Goal: Find specific page/section: Find specific page/section

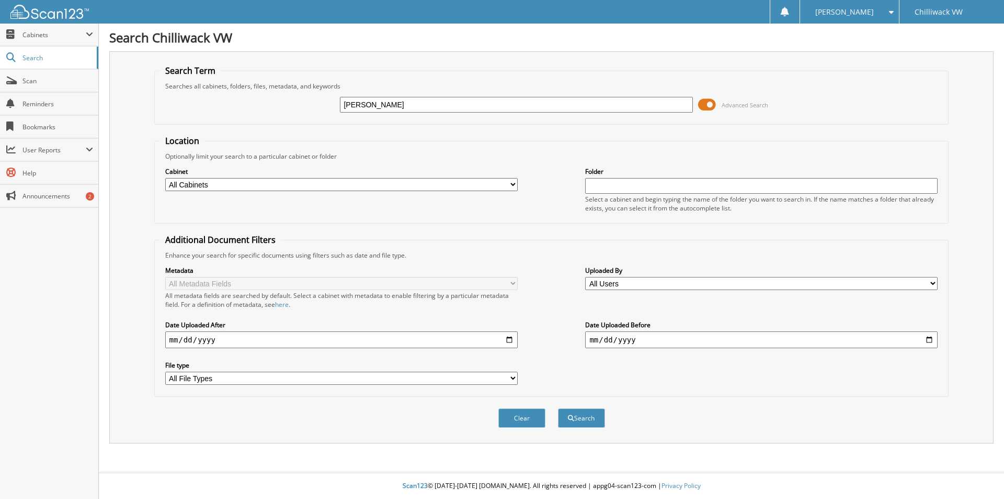
type input "forsberg"
click at [558, 408] on button "Search" at bounding box center [581, 417] width 47 height 19
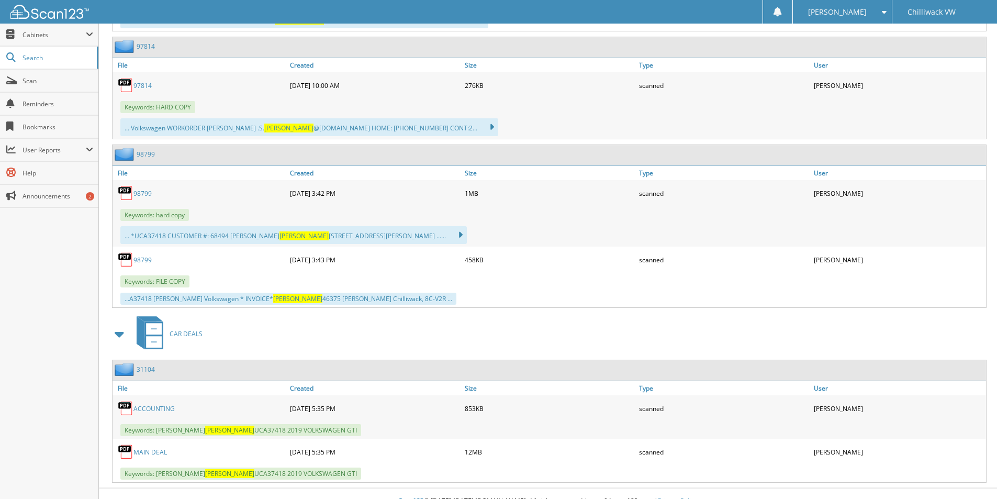
scroll to position [1094, 0]
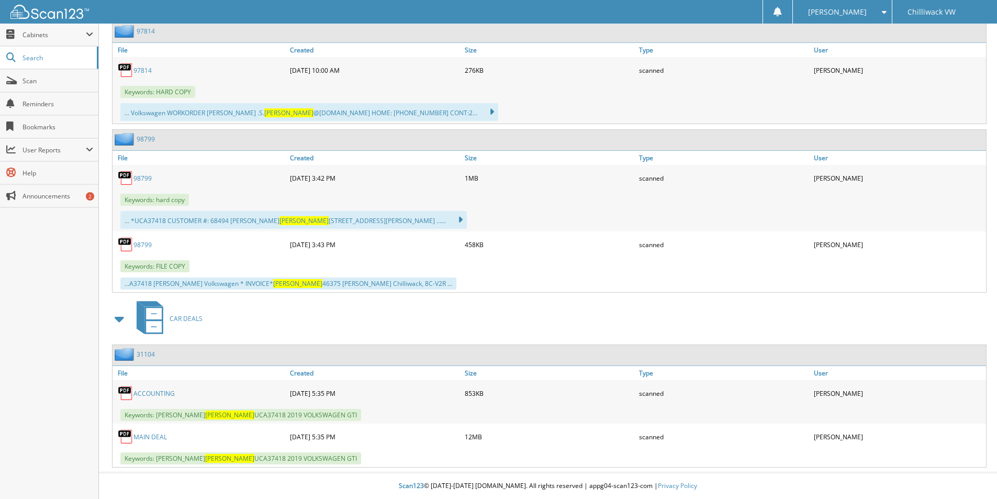
click at [158, 437] on link "MAIN DEAL" at bounding box center [149, 436] width 33 height 9
click at [35, 52] on link "Search" at bounding box center [49, 58] width 98 height 22
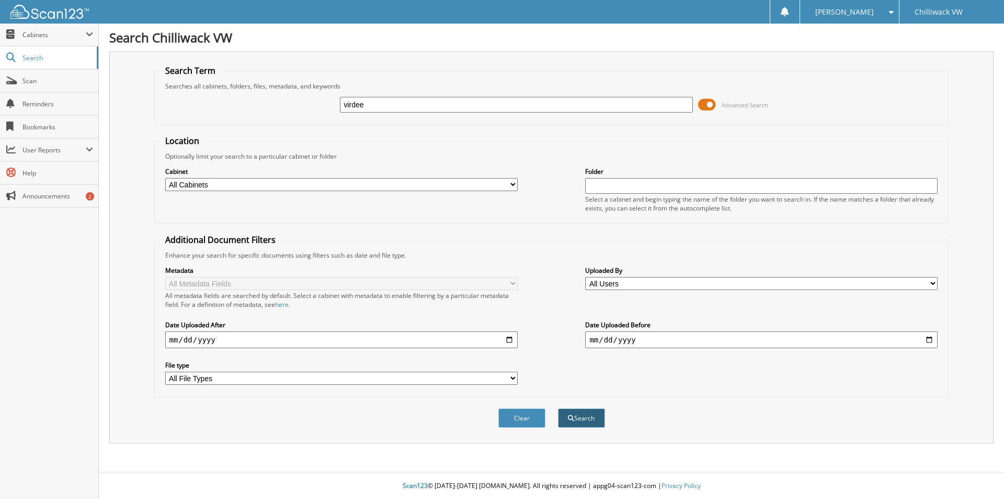
type input "virdee"
click at [582, 421] on button "Search" at bounding box center [581, 417] width 47 height 19
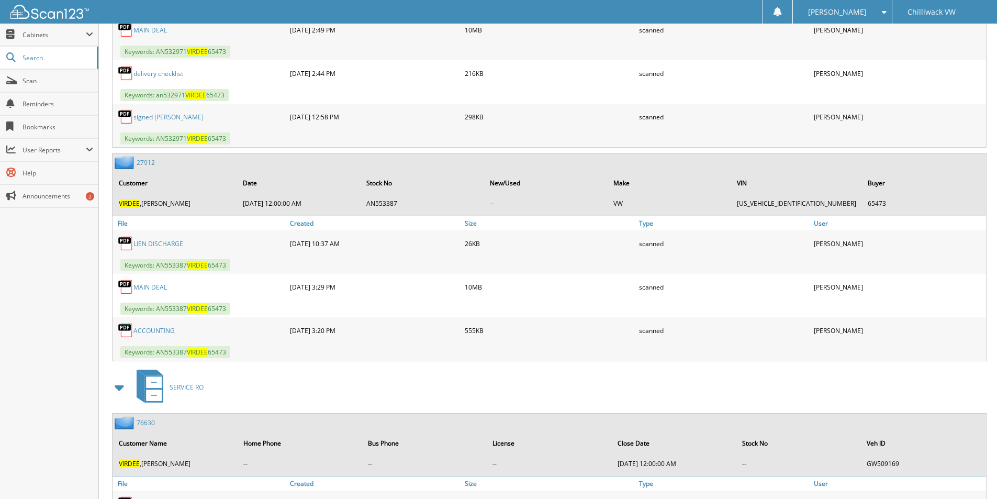
scroll to position [671, 0]
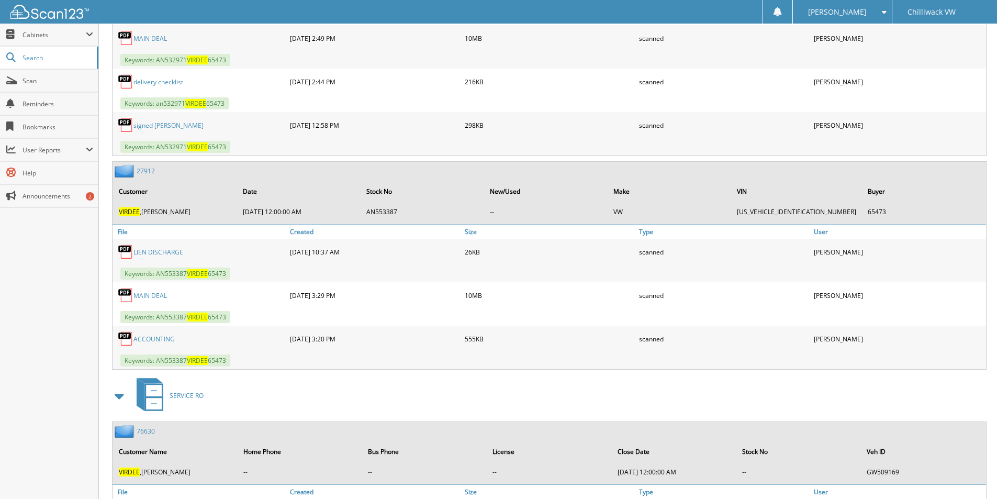
drag, startPoint x: 150, startPoint y: 291, endPoint x: 303, endPoint y: 294, distance: 153.8
click at [150, 291] on link "MAIN DEAL" at bounding box center [149, 295] width 33 height 9
